Goal: Find specific page/section: Find specific page/section

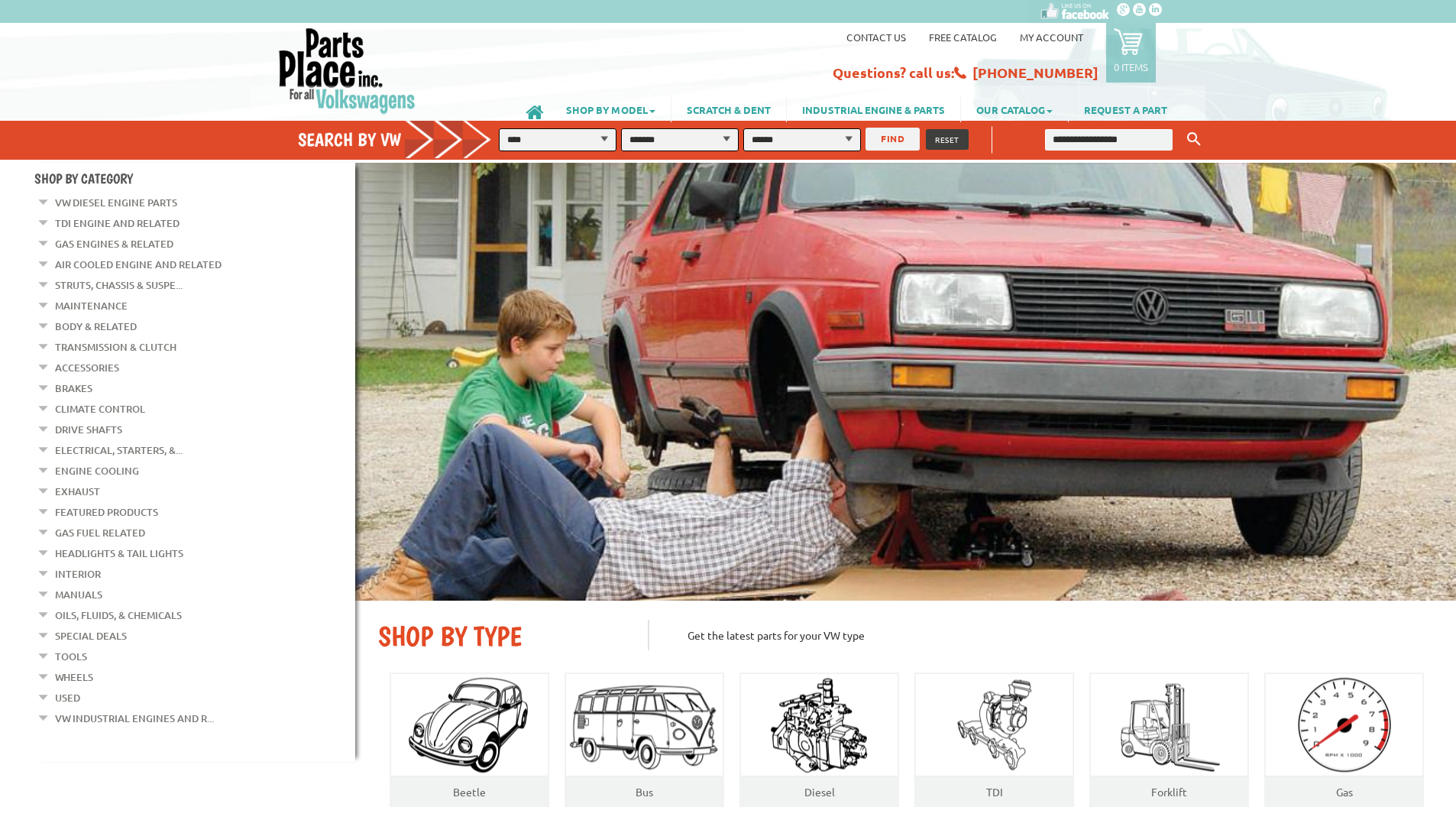
select select "*********"
click at [38, 279] on em at bounding box center [43, 281] width 15 height 16
click at [118, 544] on link "Tie Rods & Steering Racks" at bounding box center [133, 553] width 136 height 20
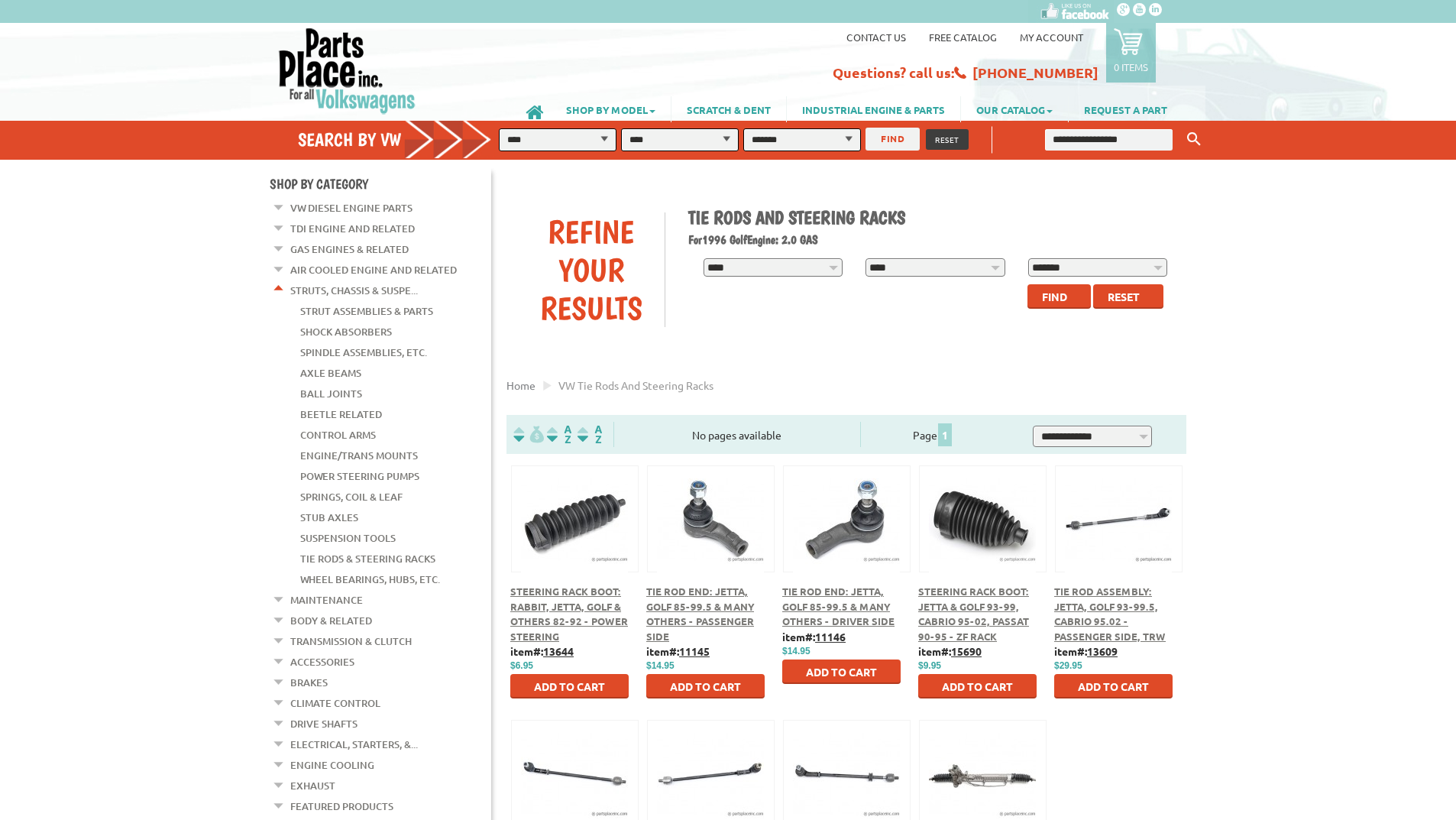
click at [320, 283] on link "Struts, Chassis & Suspe..." at bounding box center [354, 290] width 128 height 20
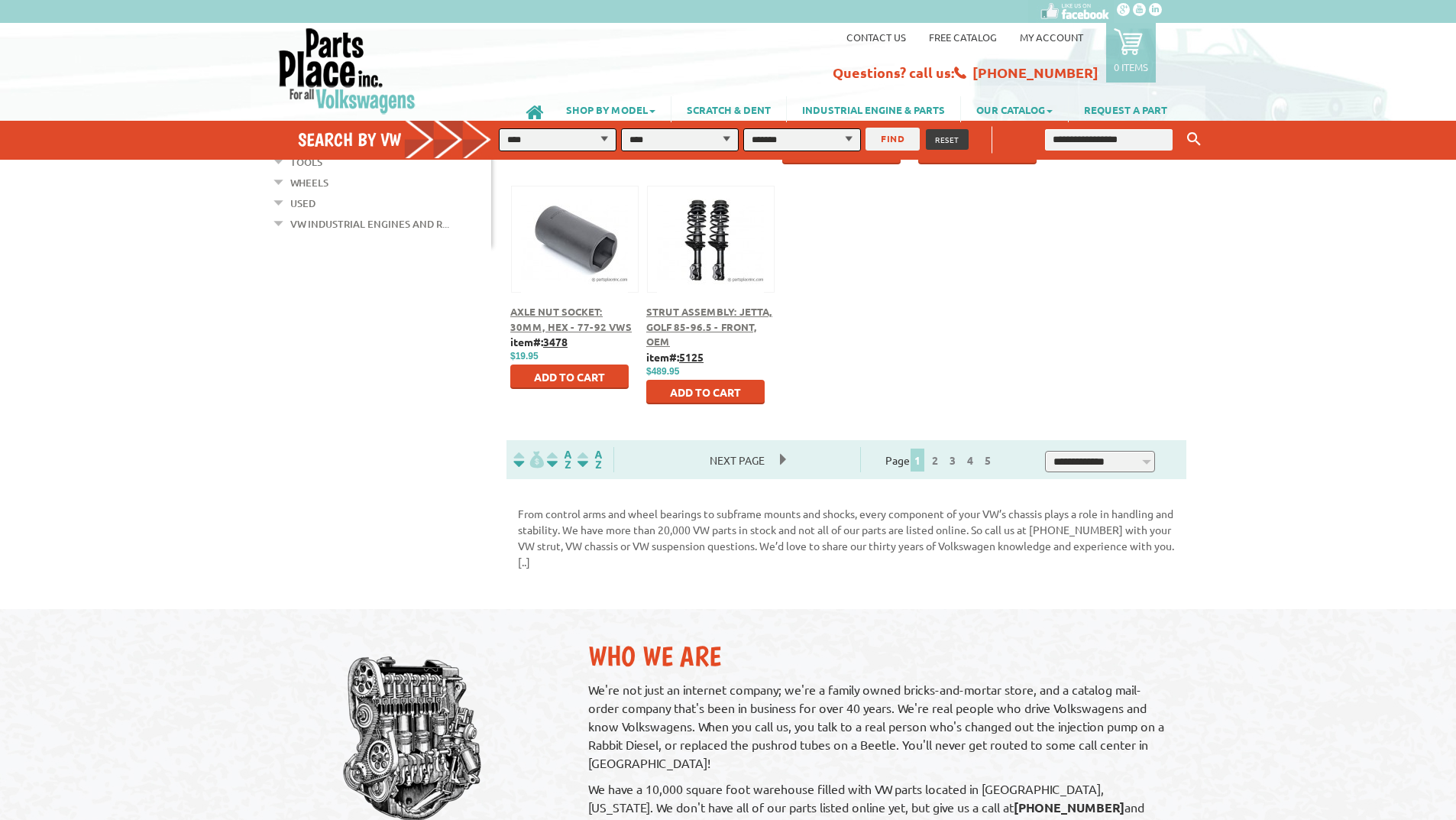
scroll to position [916, 0]
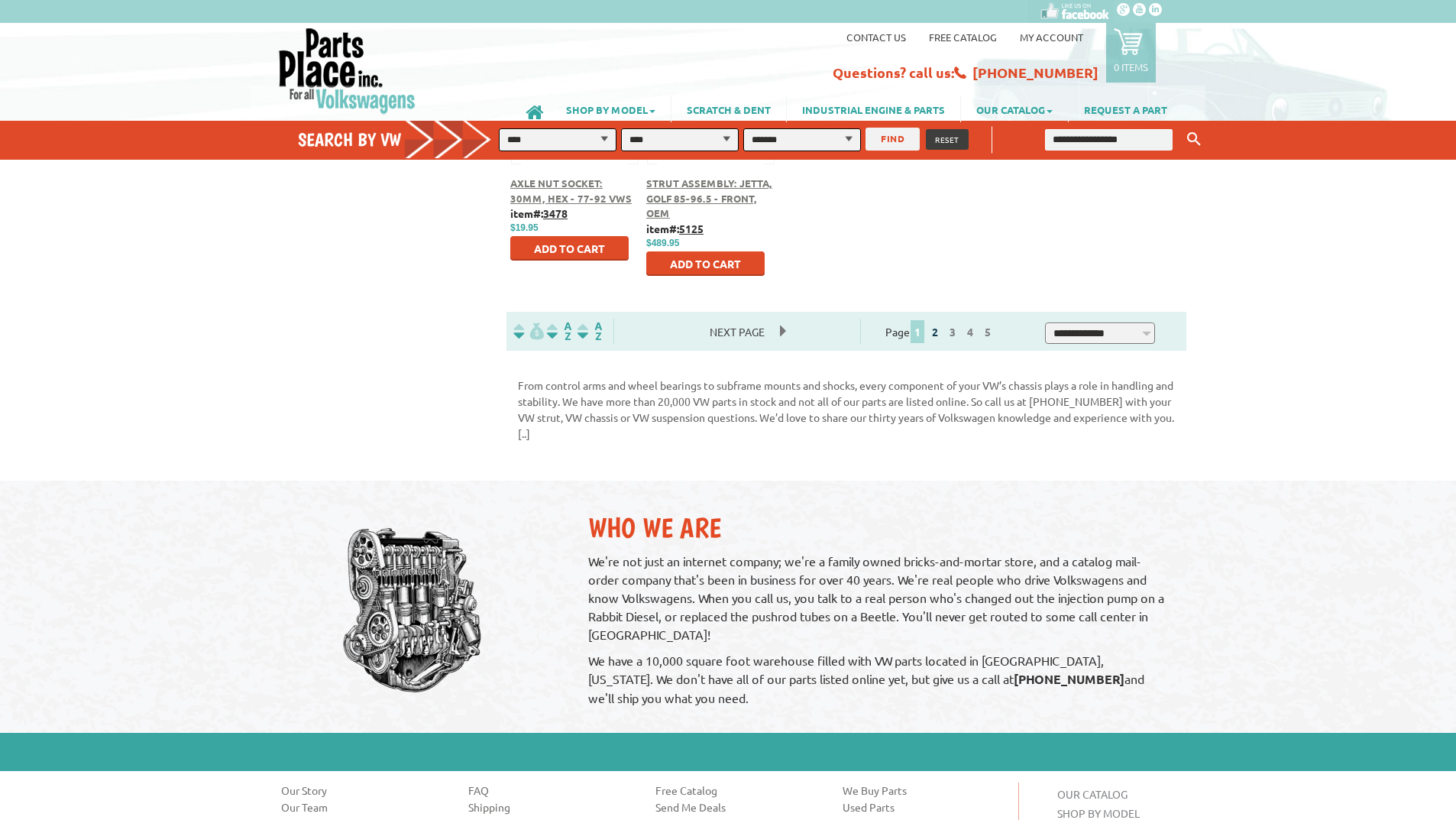
click at [942, 327] on link "2" at bounding box center [935, 331] width 14 height 14
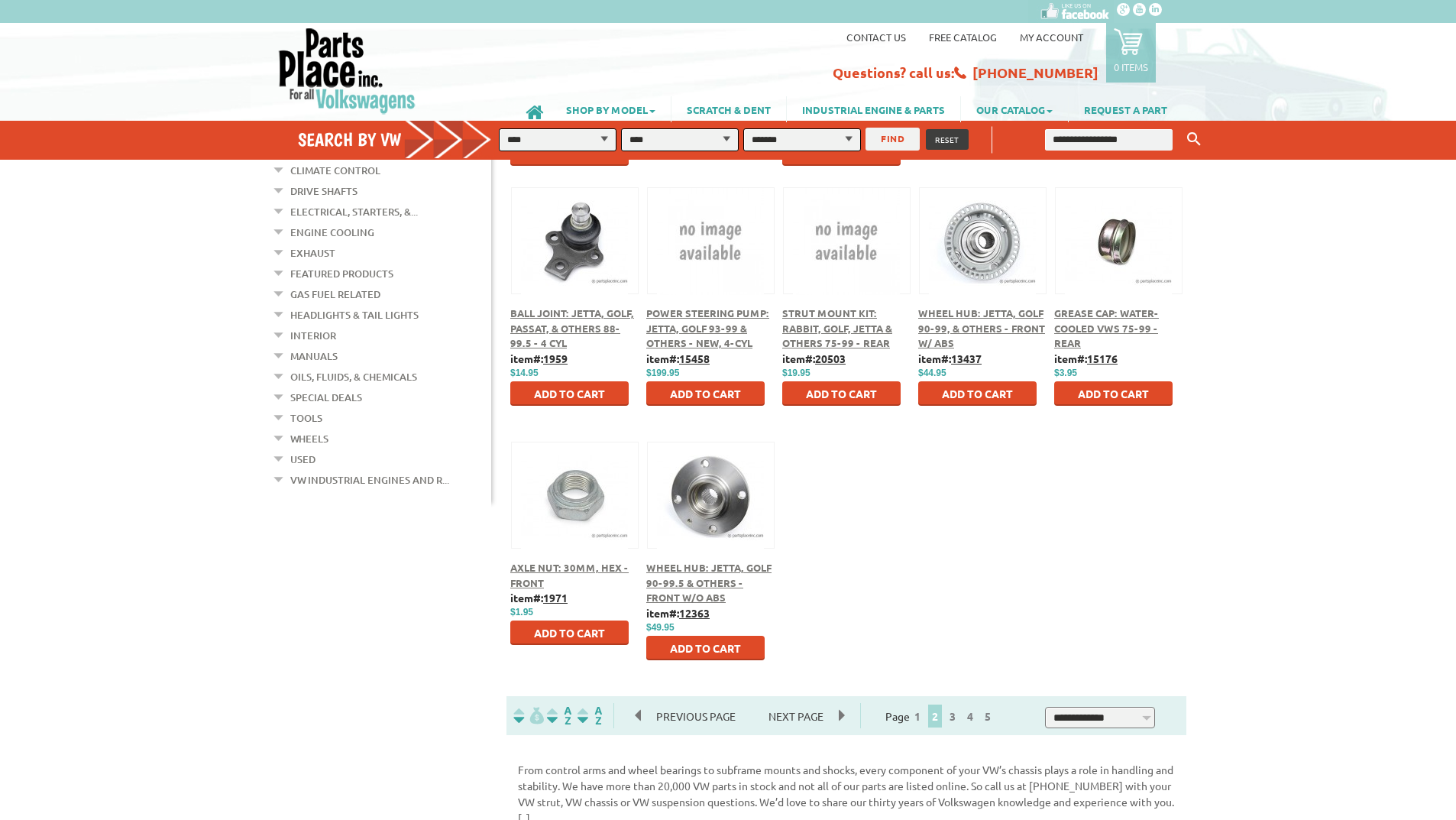
scroll to position [535, 0]
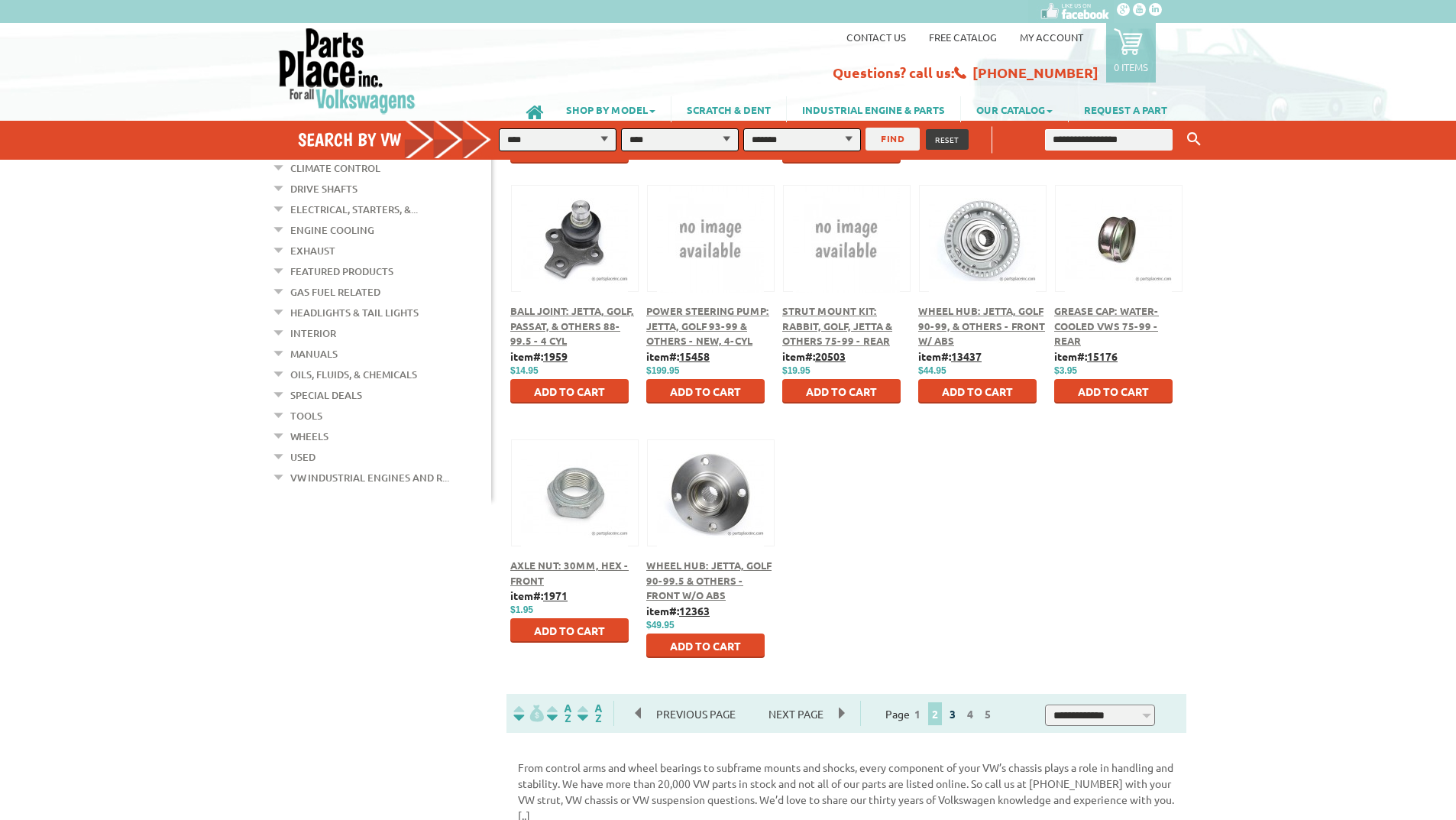
click at [960, 714] on link "3" at bounding box center [953, 714] width 14 height 14
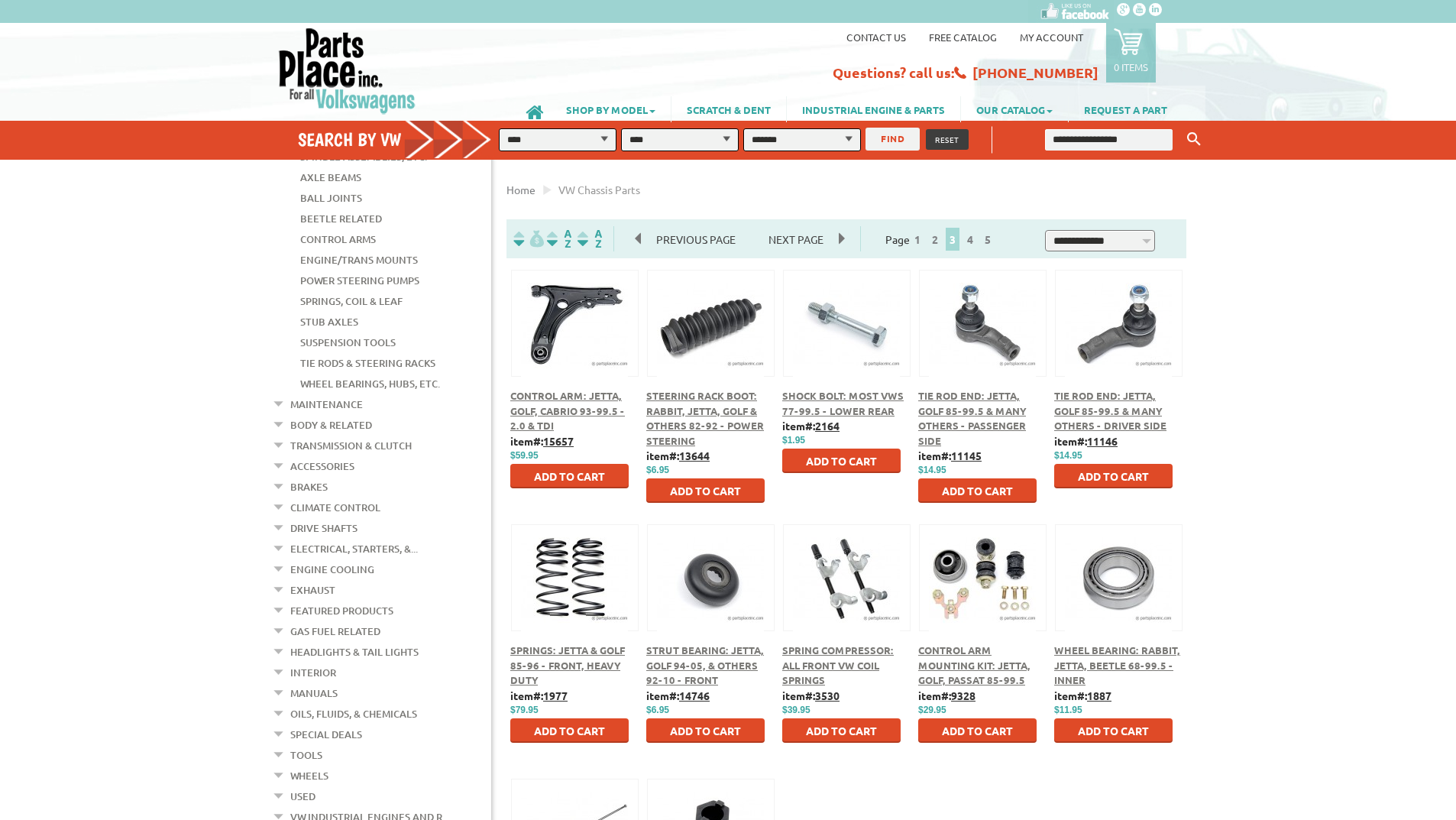
scroll to position [535, 0]
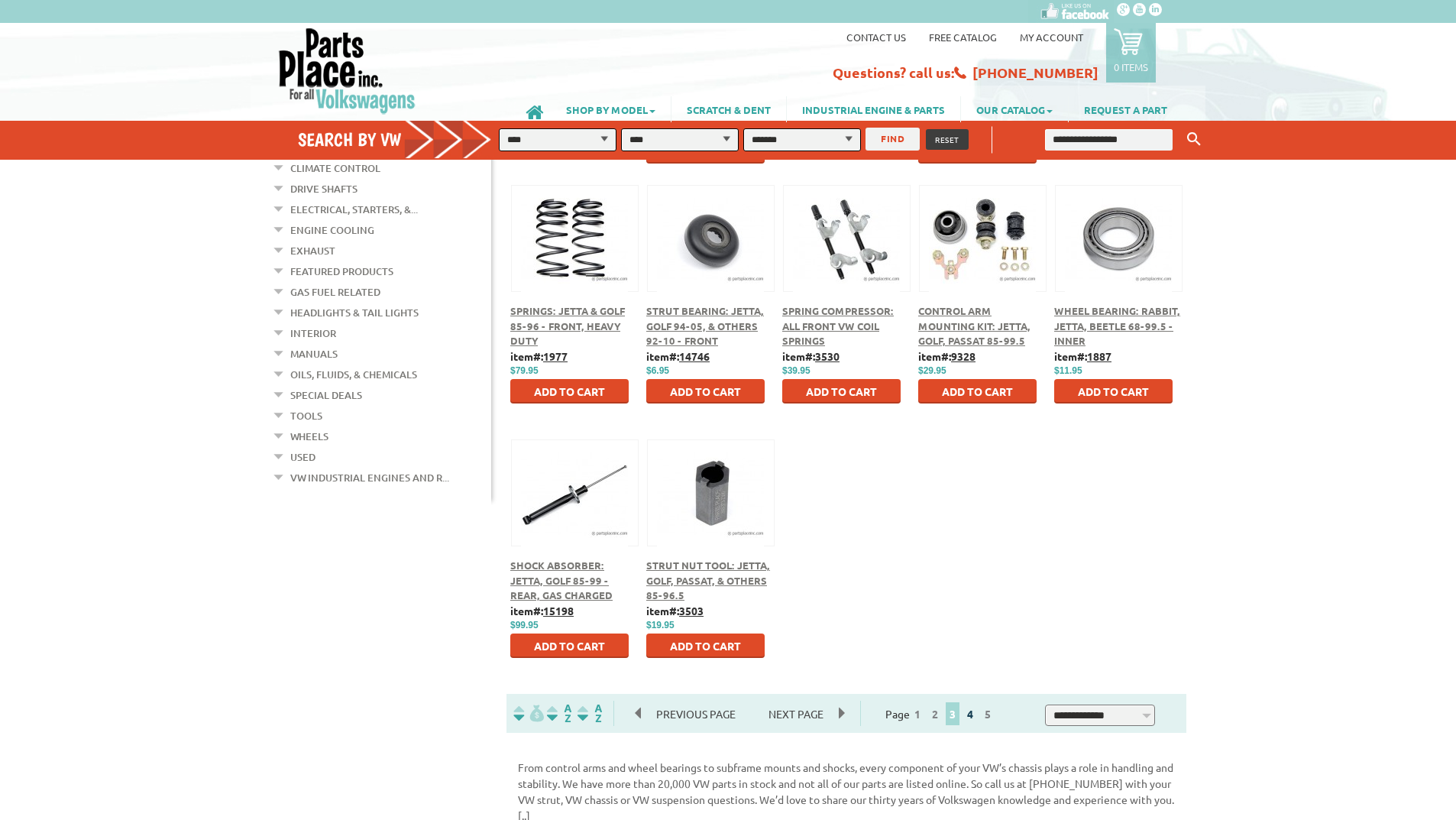
click at [977, 715] on link "4" at bounding box center [970, 714] width 14 height 14
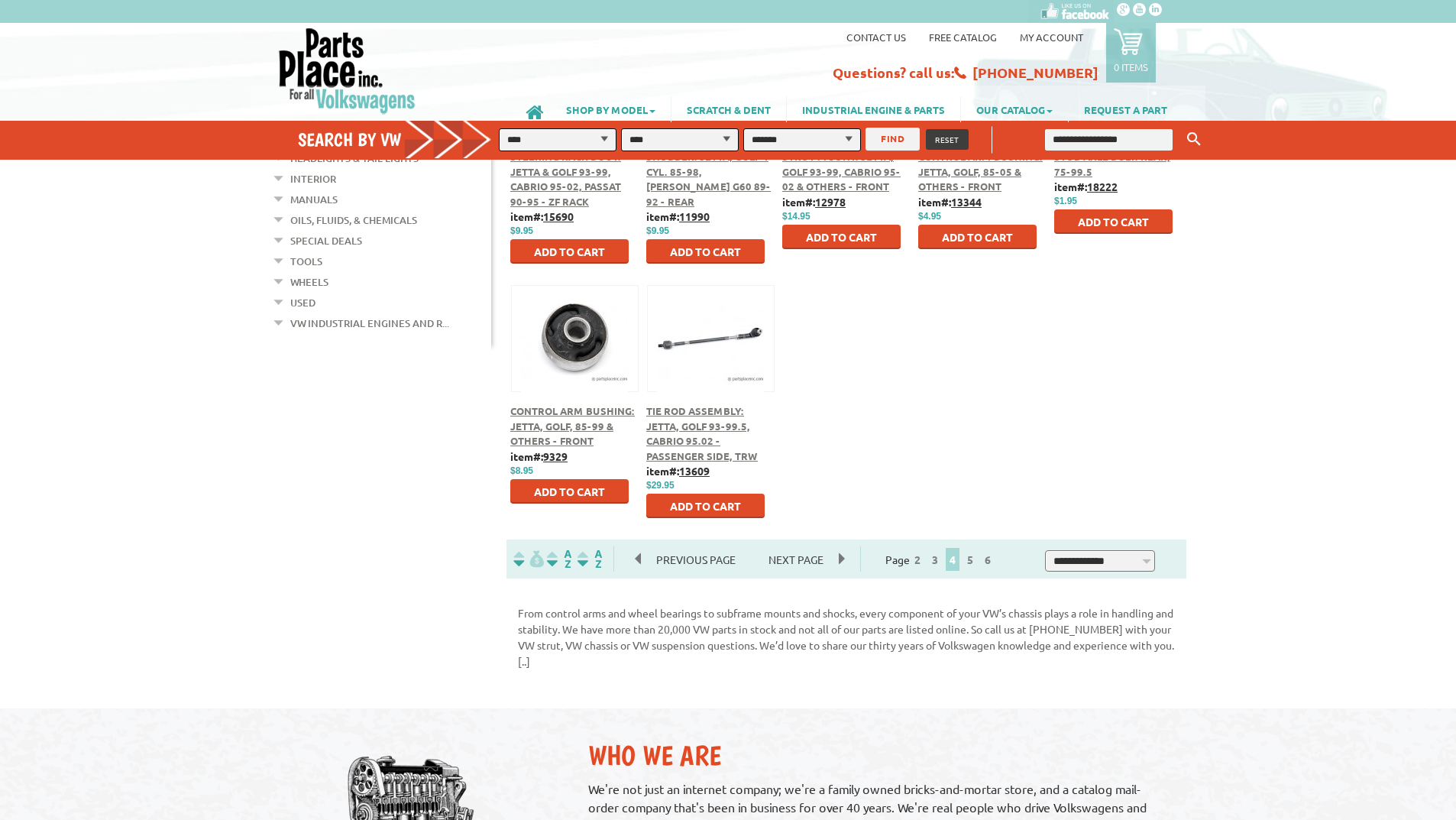
scroll to position [764, 0]
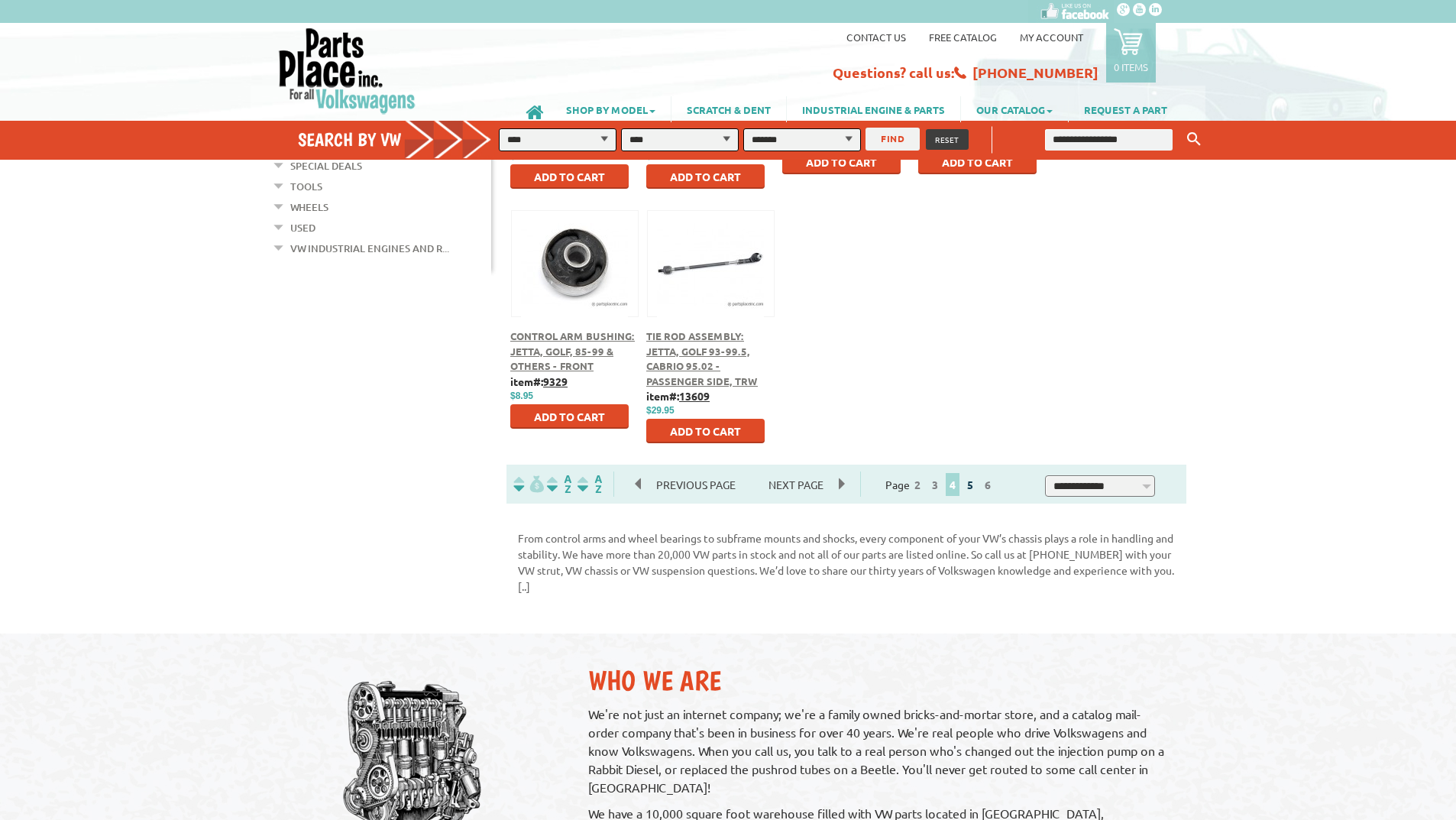
click at [977, 485] on link "5" at bounding box center [970, 485] width 14 height 14
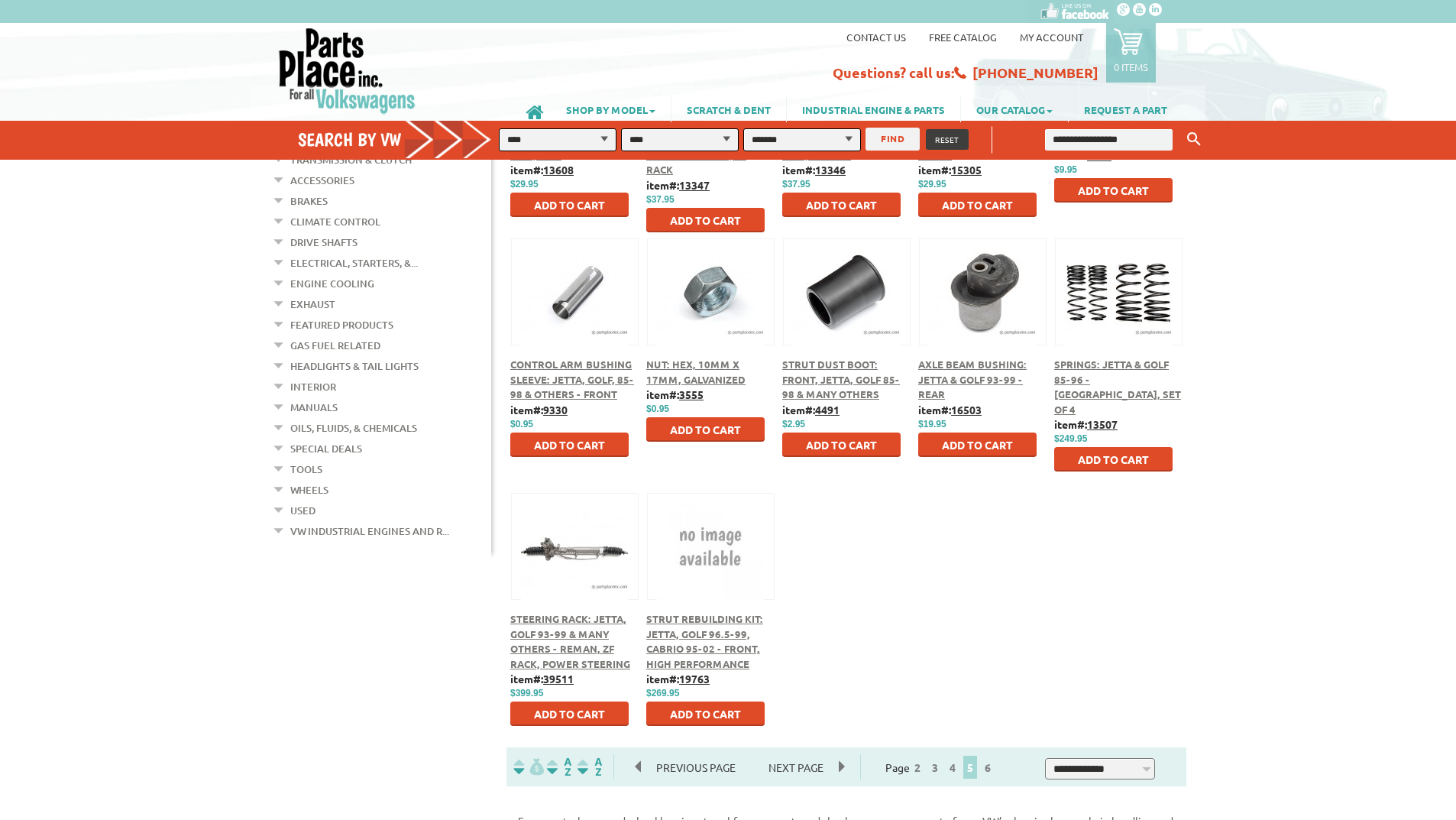
scroll to position [535, 0]
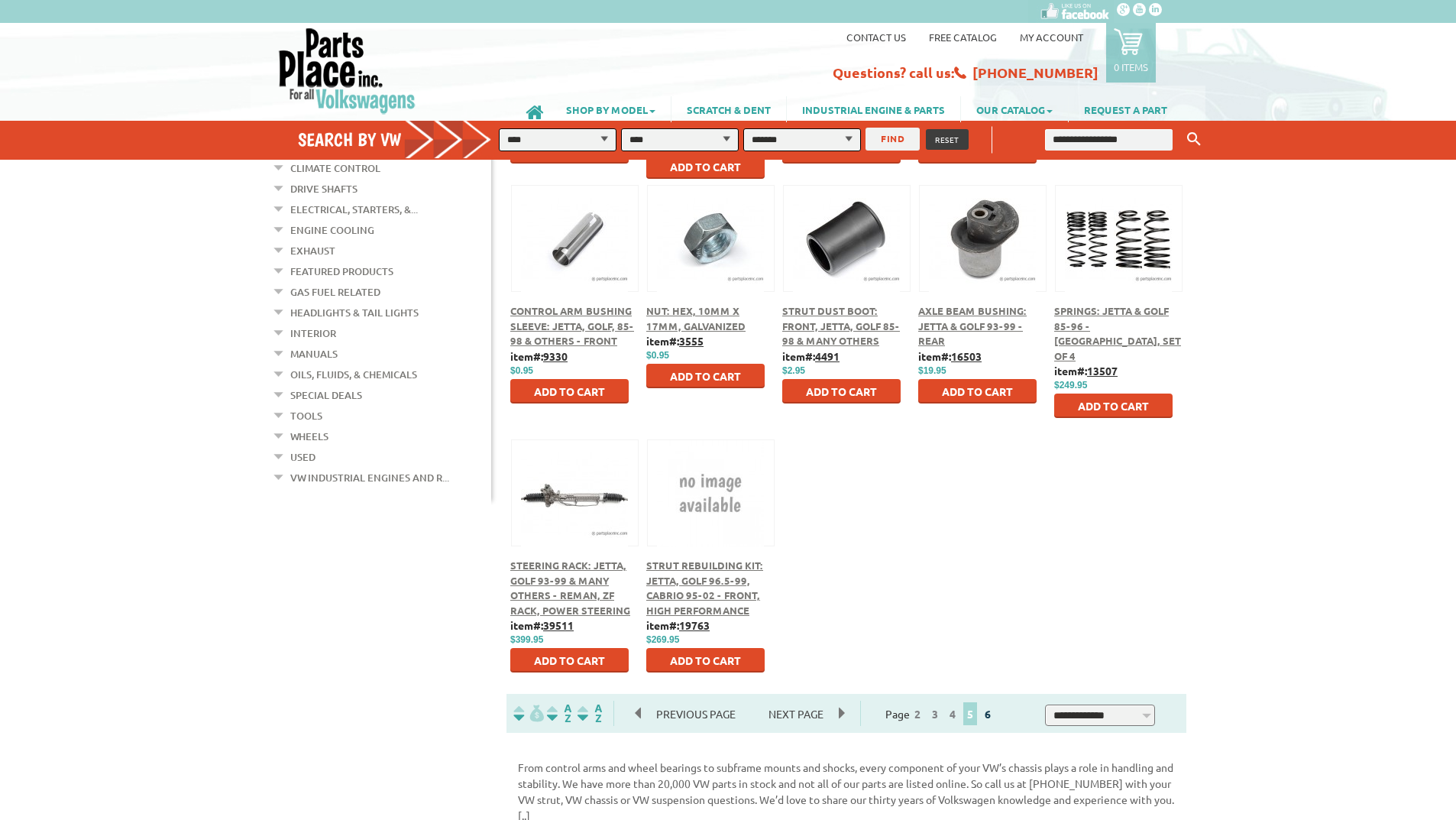
click at [995, 711] on link "6" at bounding box center [988, 714] width 14 height 14
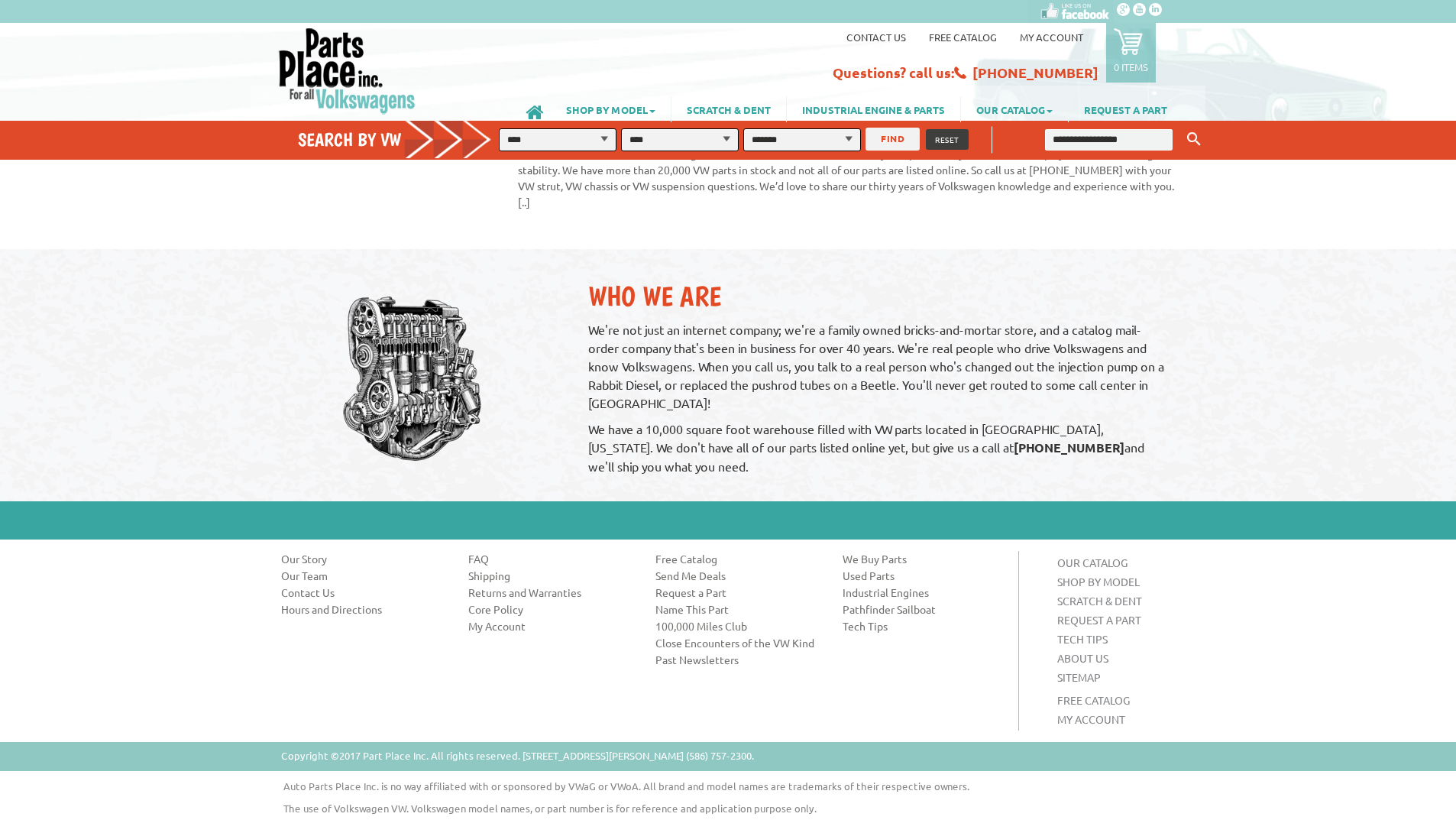
scroll to position [916, 0]
